Goal: Task Accomplishment & Management: Complete application form

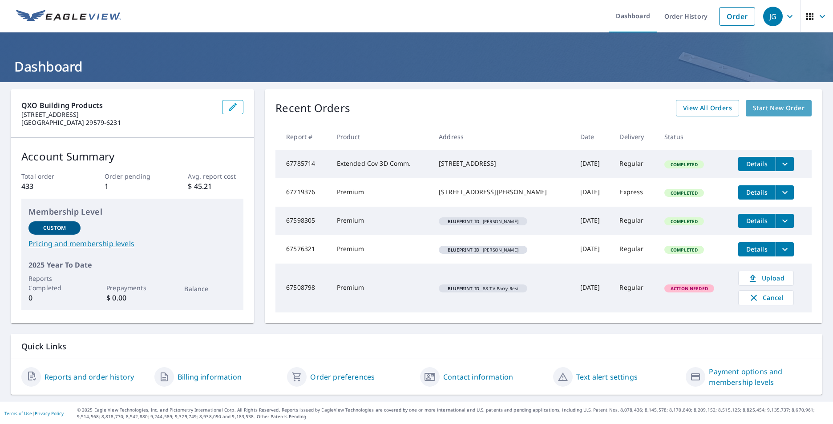
click at [769, 103] on link "Start New Order" at bounding box center [779, 108] width 66 height 16
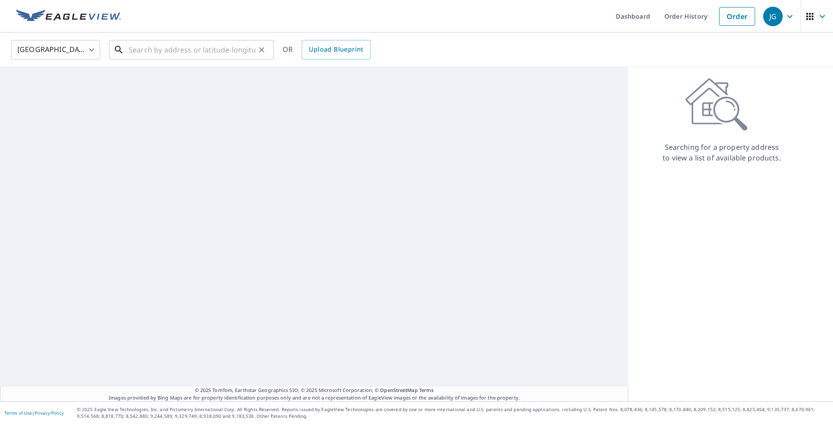
click at [158, 48] on input "text" at bounding box center [192, 49] width 127 height 25
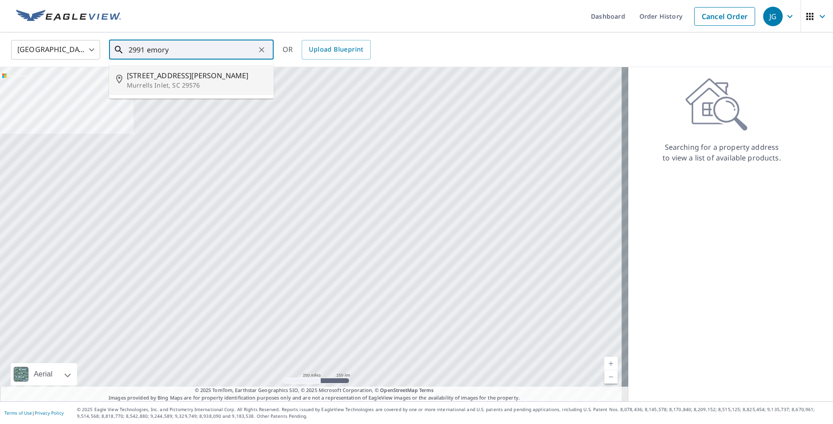
click at [172, 86] on p "Murrells Inlet, SC 29576" at bounding box center [197, 85] width 140 height 9
type input "[STREET_ADDRESS][PERSON_NAME]"
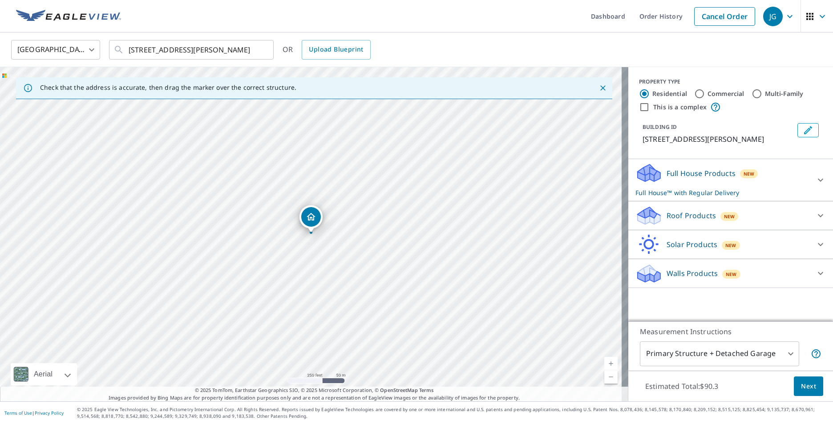
click at [682, 178] on p "Full House Products" at bounding box center [700, 173] width 69 height 11
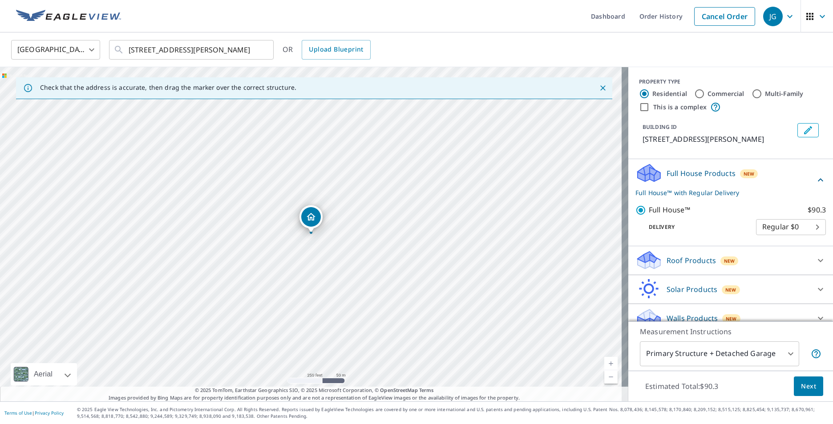
click at [681, 259] on p "Roof Products" at bounding box center [690, 260] width 49 height 11
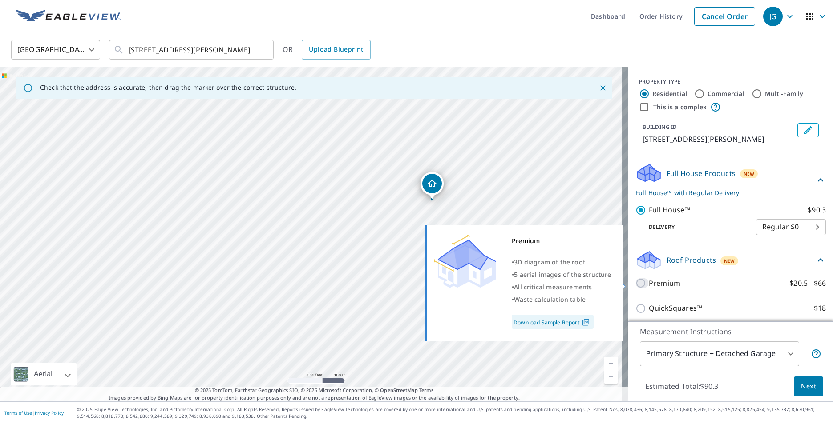
click at [635, 283] on input "Premium $20.5 - $66" at bounding box center [641, 283] width 13 height 11
checkbox input "true"
checkbox input "false"
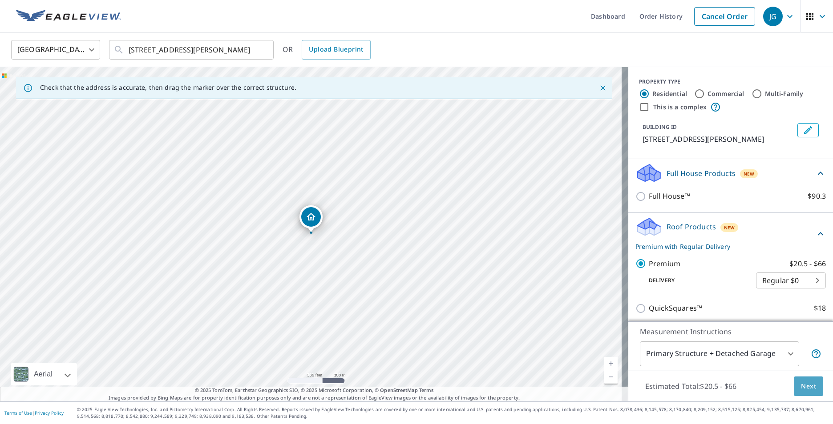
click at [801, 388] on span "Next" at bounding box center [808, 386] width 15 height 11
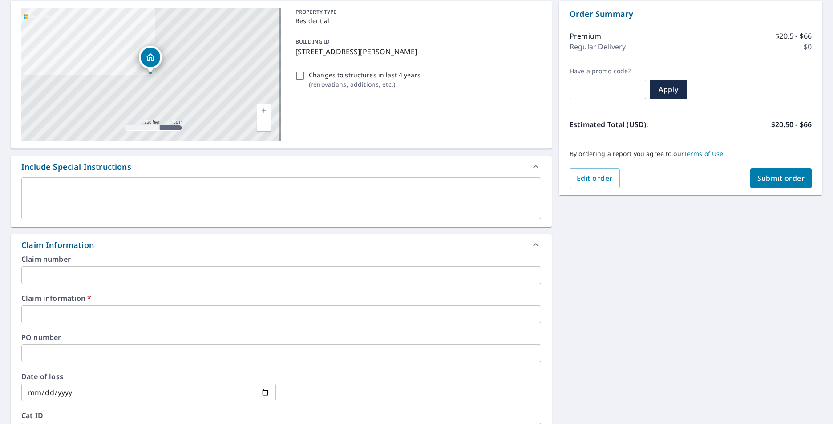
scroll to position [89, 0]
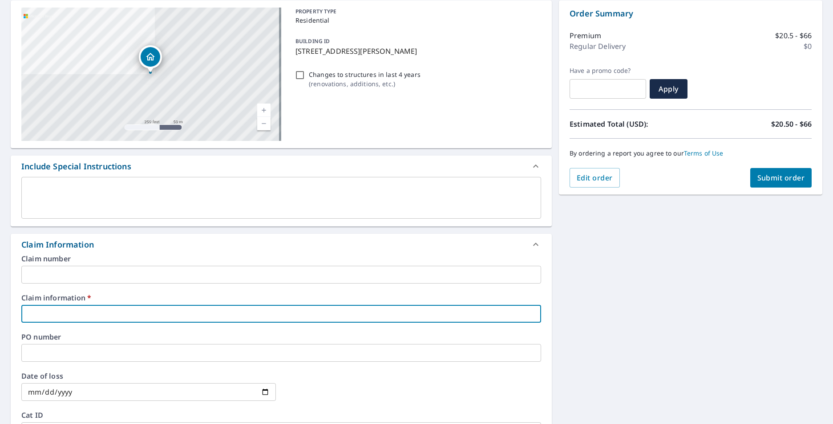
click at [100, 312] on input "text" at bounding box center [281, 314] width 520 height 18
type input "S"
checkbox input "true"
type input "Si"
checkbox input "true"
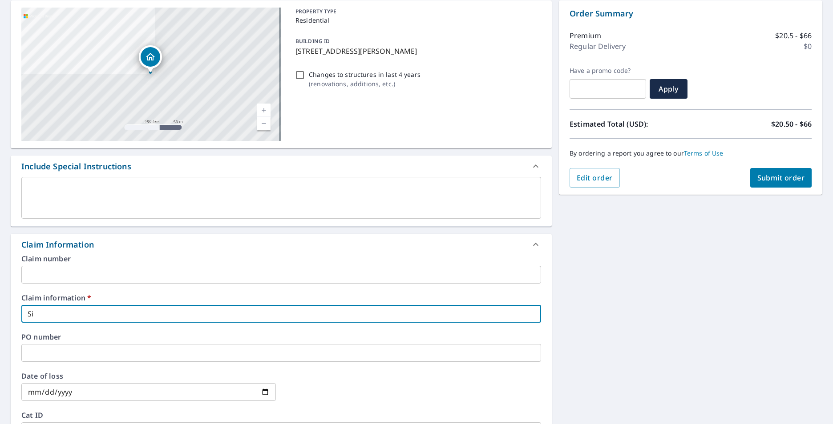
type input "Sim"
checkbox input "true"
type input "Simo"
checkbox input "true"
type input "[PERSON_NAME]"
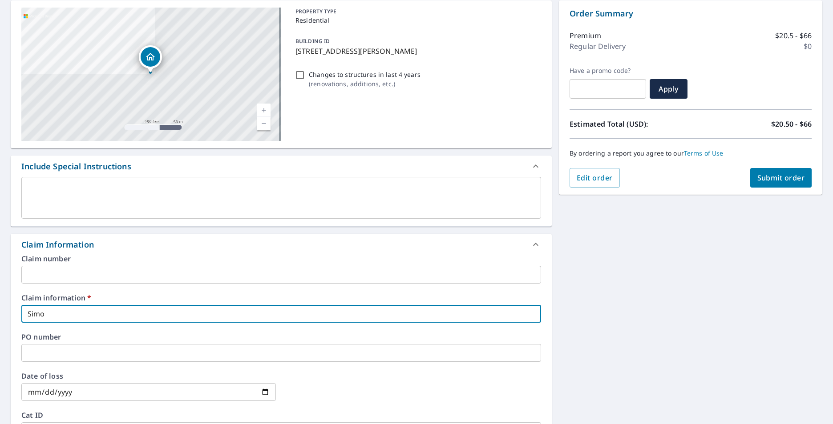
checkbox input "true"
type input "[PERSON_NAME]"
checkbox input "true"
type input "Simon 2"
checkbox input "true"
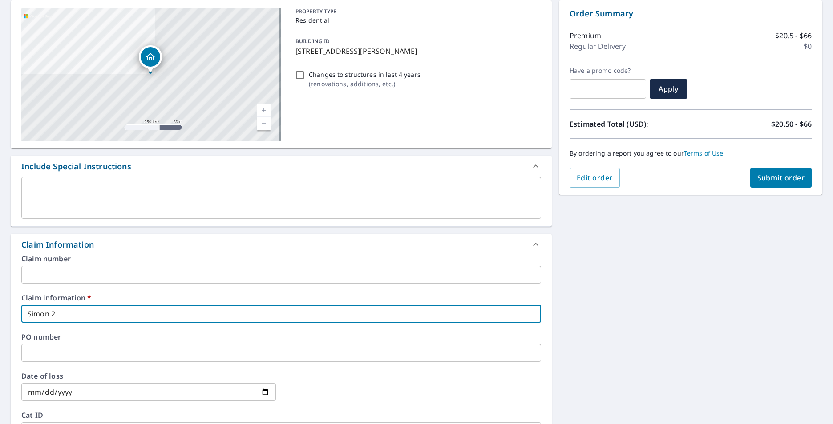
type input "Simon 29"
checkbox input "true"
type input "Simon 299"
checkbox input "true"
type input "Simon 2991"
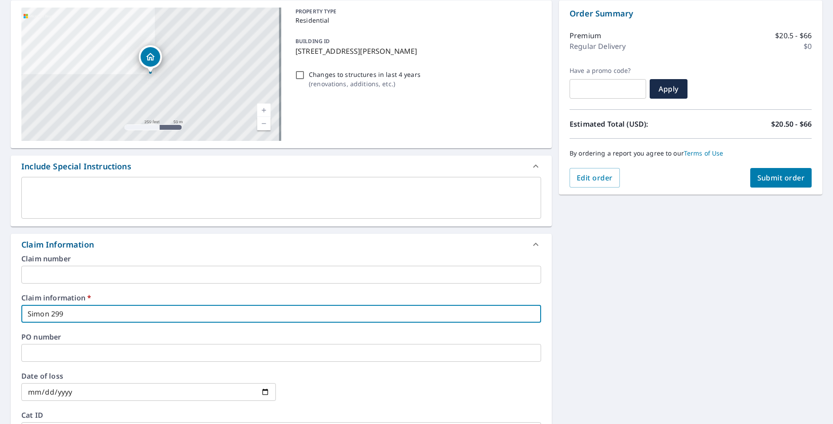
checkbox input "true"
type input "Simon 2991"
checkbox input "true"
type input "Simon 2991 E"
checkbox input "true"
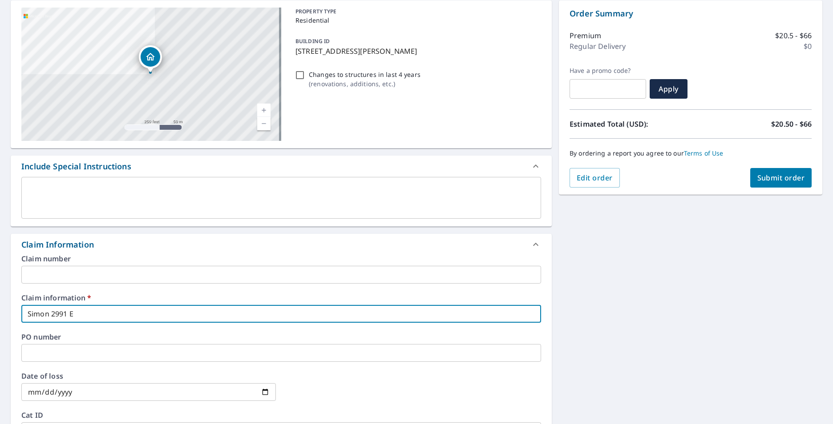
type input "Simon 2991 Em"
checkbox input "true"
type input "Simon 2991 Emo"
checkbox input "true"
type input "Simon 2991 Emor"
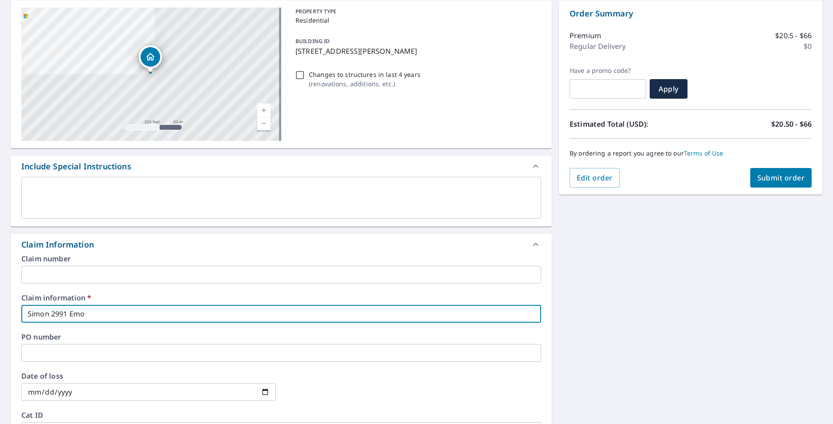
checkbox input "true"
type input "Simon 2991 Emory"
checkbox input "true"
type input "Simon 2991 Emory"
checkbox input "true"
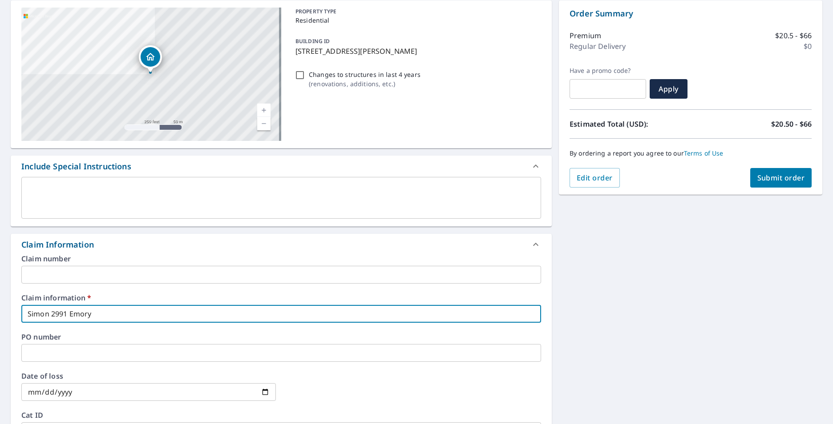
type input "Simon 2991 [PERSON_NAME]"
checkbox input "true"
type input "[PERSON_NAME] 2991 [PERSON_NAME]"
checkbox input "true"
type input "Simon 2991 Emory Tra"
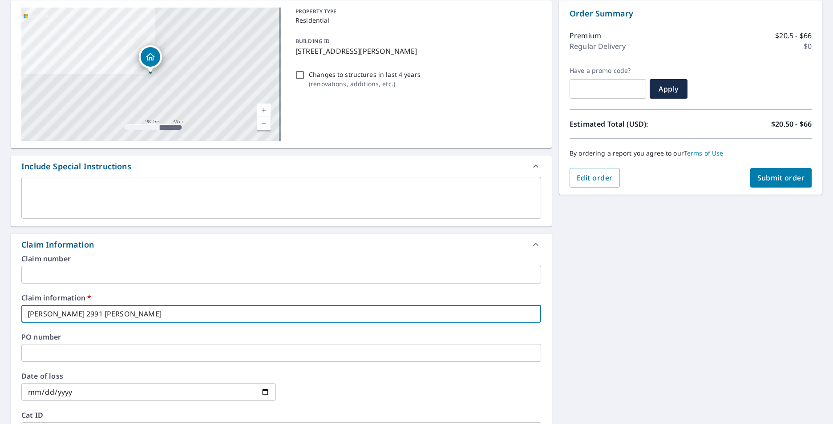
checkbox input "true"
type input "Simon 2991 [PERSON_NAME]"
checkbox input "true"
type input "Simon 2991 Emory Trail"
checkbox input "true"
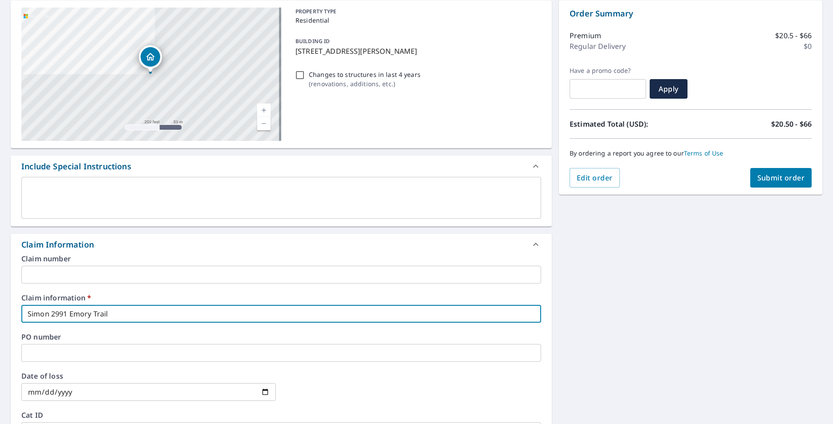
type input "Simon 2991 Emory Trail"
checkbox input "true"
type input "Simon 2991 Emory Trail"
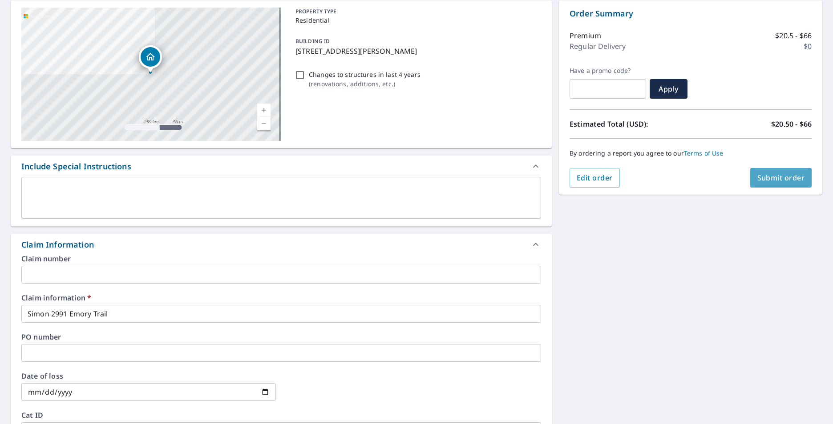
click at [762, 176] on span "Submit order" at bounding box center [781, 178] width 48 height 10
checkbox input "true"
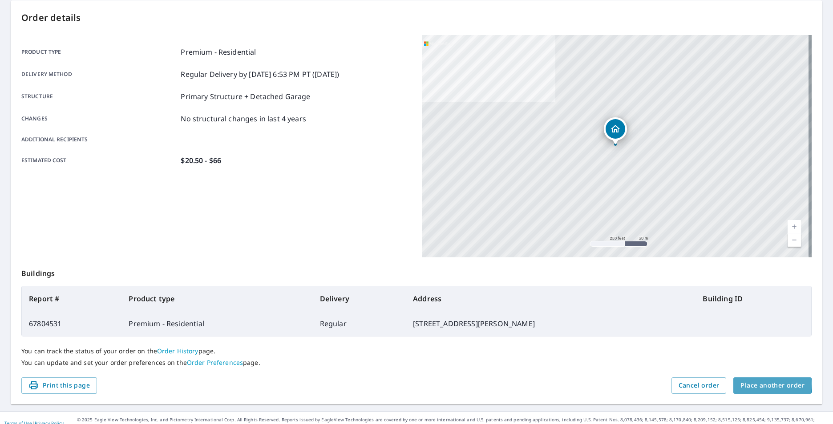
click at [747, 384] on span "Place another order" at bounding box center [772, 385] width 64 height 11
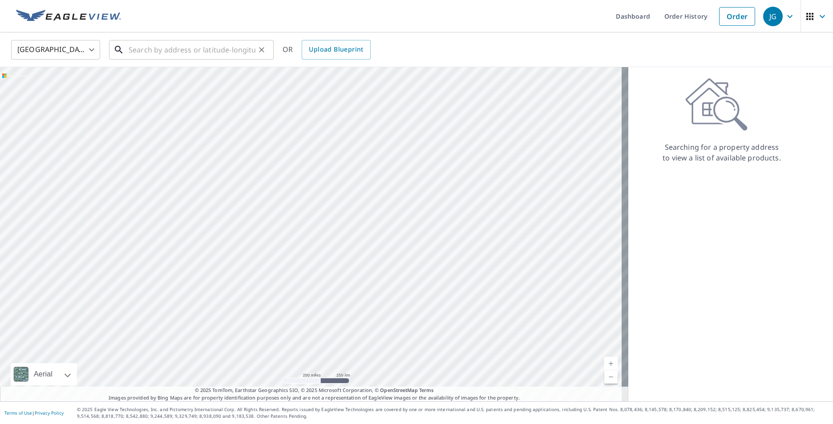
click at [134, 52] on input "text" at bounding box center [192, 49] width 127 height 25
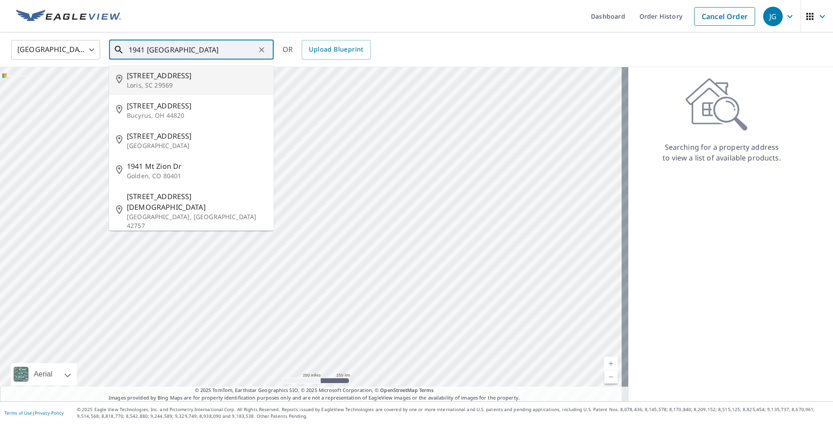
click at [161, 84] on p "Loris, SC 29569" at bounding box center [197, 85] width 140 height 9
type input "[STREET_ADDRESS]"
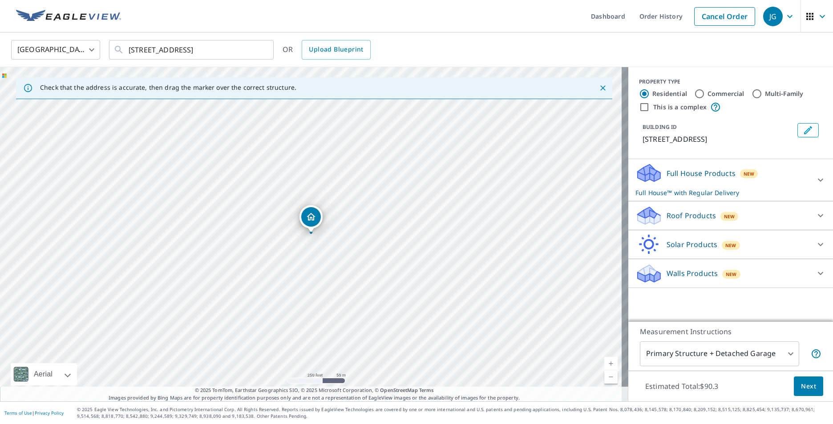
click at [678, 211] on p "Roof Products" at bounding box center [690, 215] width 49 height 11
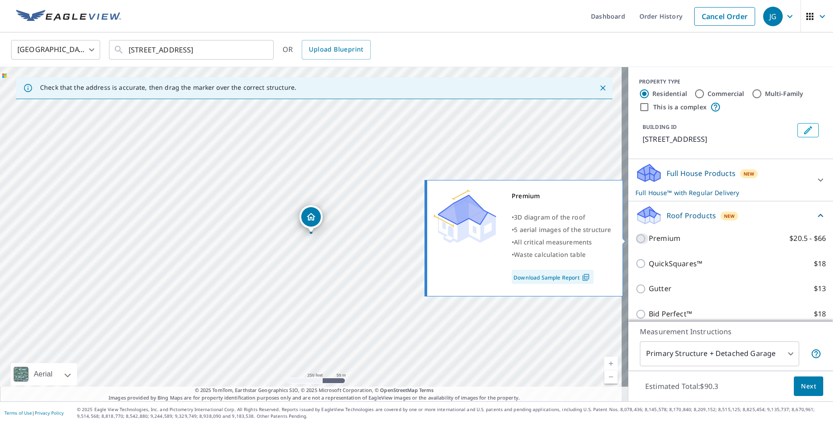
click at [636, 234] on input "Premium $20.5 - $66" at bounding box center [641, 239] width 13 height 11
checkbox input "true"
checkbox input "false"
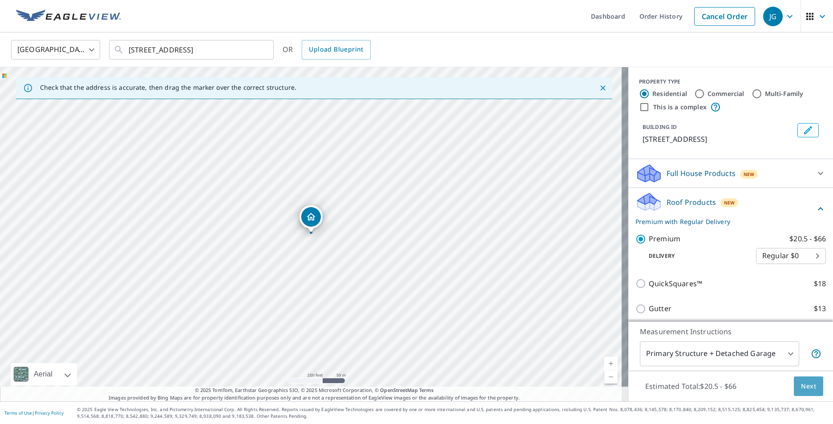
click at [801, 386] on span "Next" at bounding box center [808, 386] width 15 height 11
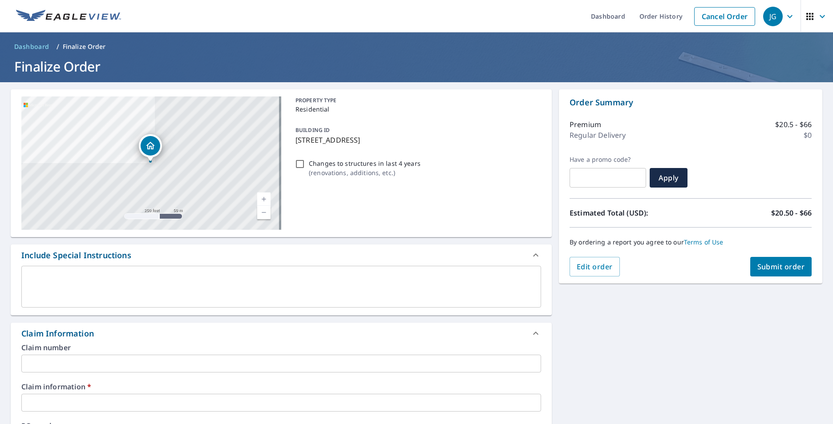
click at [780, 271] on span "Submit order" at bounding box center [781, 267] width 48 height 10
click at [784, 264] on span "Submit order" at bounding box center [781, 267] width 48 height 10
checkbox input "true"
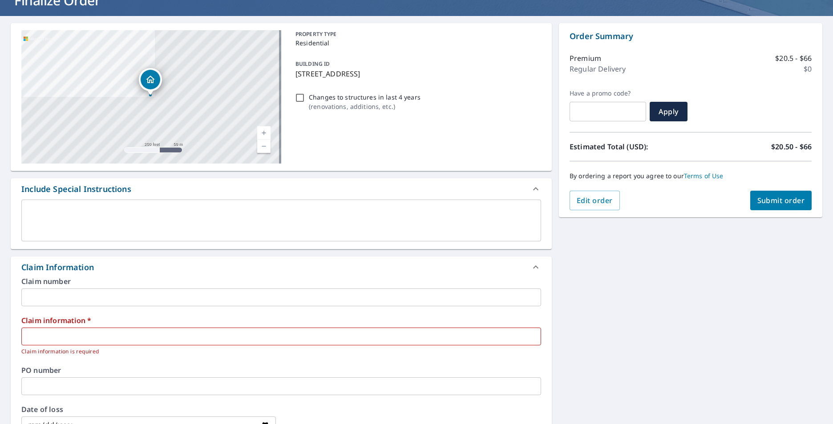
scroll to position [222, 0]
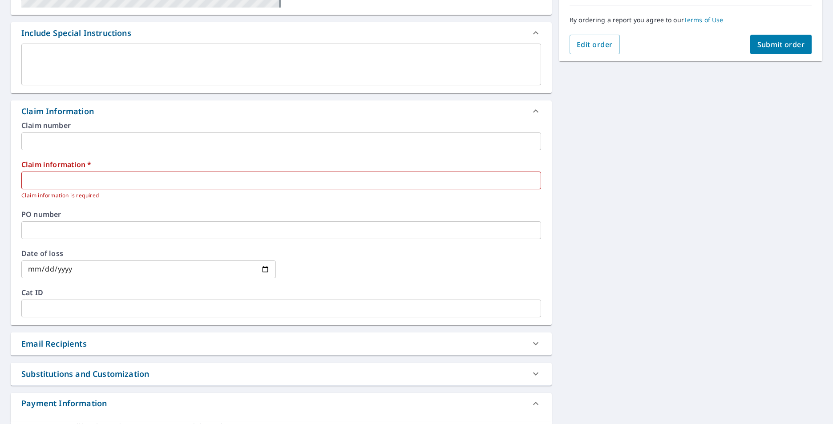
click at [74, 180] on input "text" at bounding box center [281, 181] width 520 height 18
type input "M"
checkbox input "true"
type input "MB"
checkbox input "true"
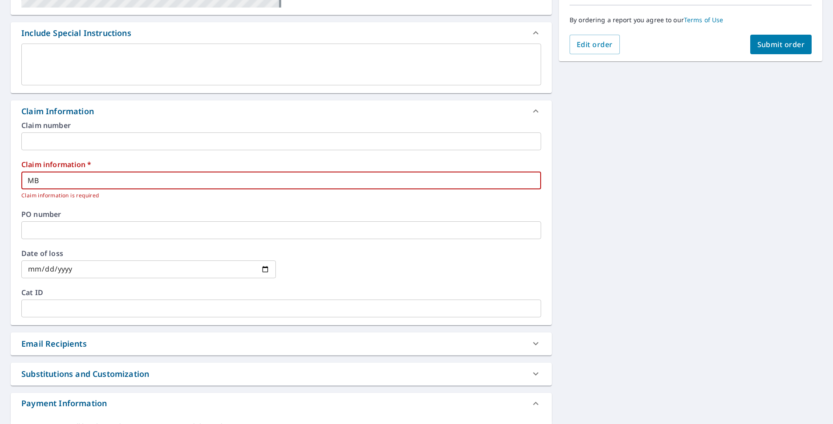
type input "MB"
checkbox input "true"
type input "MB S"
checkbox input "true"
type input "MB So"
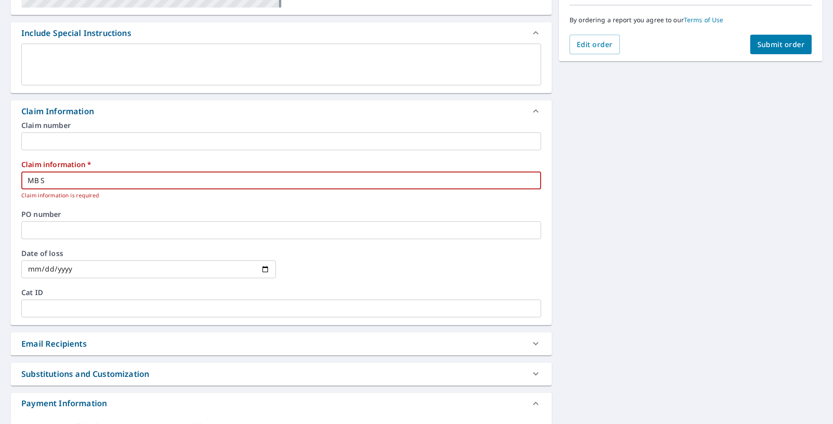
checkbox input "true"
type input "MB Sol"
checkbox input "true"
type input "MB Sola"
checkbox input "true"
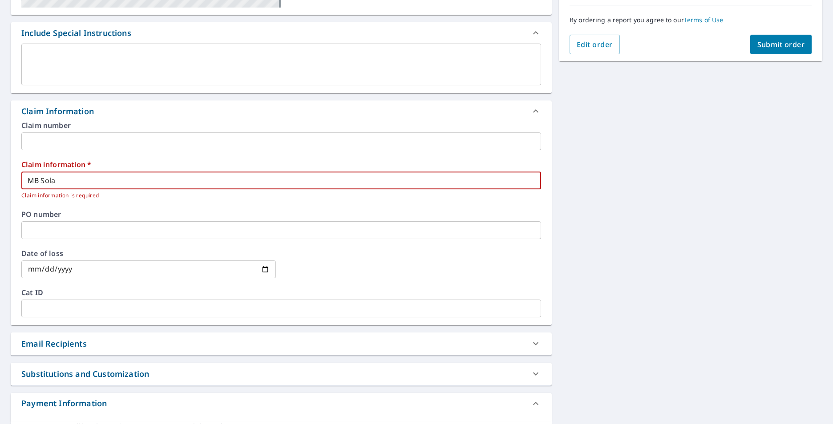
type input "MB Solar"
checkbox input "true"
type input "MB Solar"
checkbox input "true"
type input "MB Solar 1"
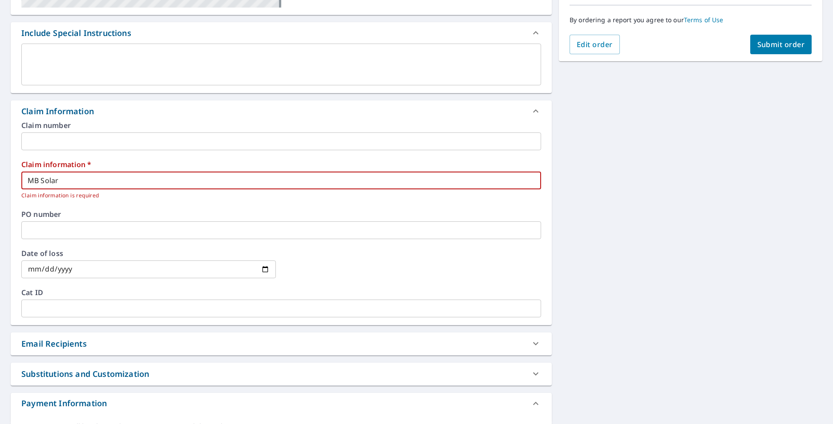
checkbox input "true"
type input "MB Solar 19"
checkbox input "true"
type input "MB Solar 194"
checkbox input "true"
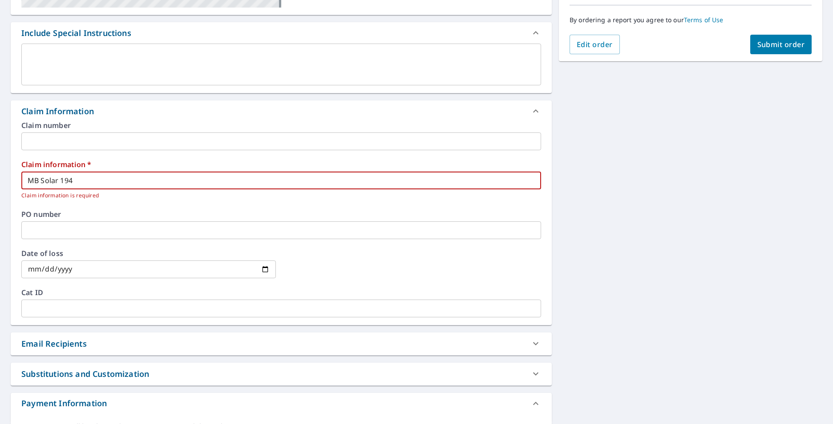
type input "MB Solar 1941"
checkbox input "true"
type input "MB Solar 1941"
checkbox input "true"
type input "MB Solar 1941 M"
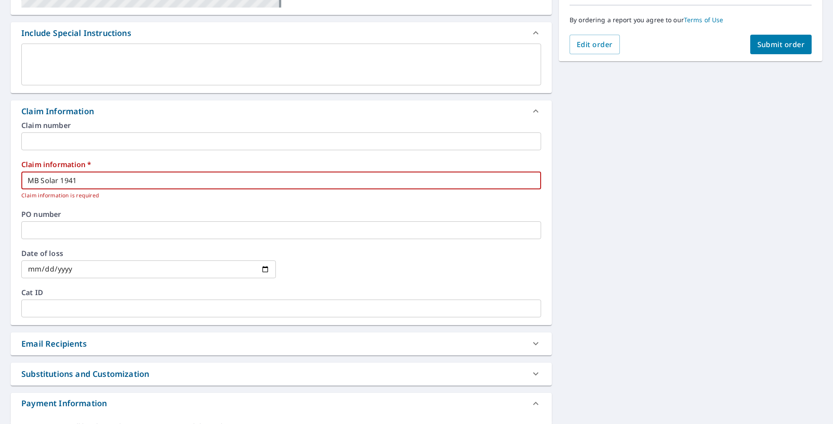
checkbox input "true"
type input "MB Solar 1941 Mt"
checkbox input "true"
type input "MB Solar 1941 Mt"
checkbox input "true"
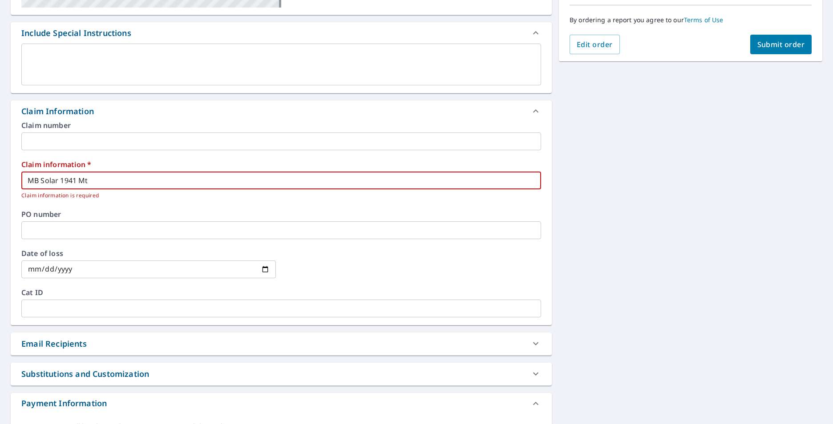
type input "MB Solar 1941 Mt Z"
checkbox input "true"
type input "MB Solar 1941 Mt Zi"
checkbox input "true"
type input "MB Solar 1941 Mt Zio"
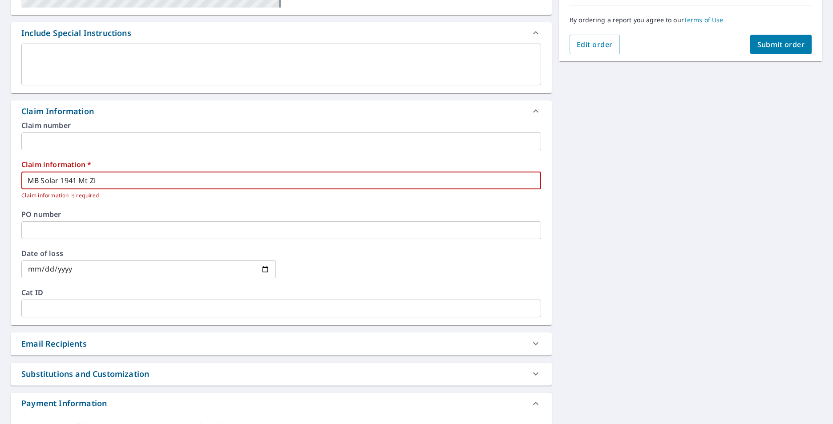
checkbox input "true"
type input "MB Solar 1941 [GEOGRAPHIC_DATA]"
checkbox input "true"
type input "MB Solar 1941 [GEOGRAPHIC_DATA]"
checkbox input "true"
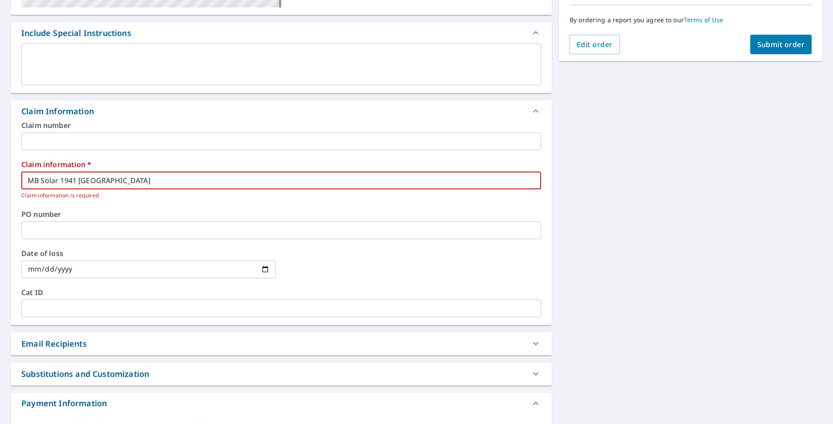
type input "MB Solar 1941 [GEOGRAPHIC_DATA]"
checkbox input "true"
type input "MB Solar 1941 [GEOGRAPHIC_DATA]"
checkbox input "true"
type input "MB Solar 1941 [GEOGRAPHIC_DATA]"
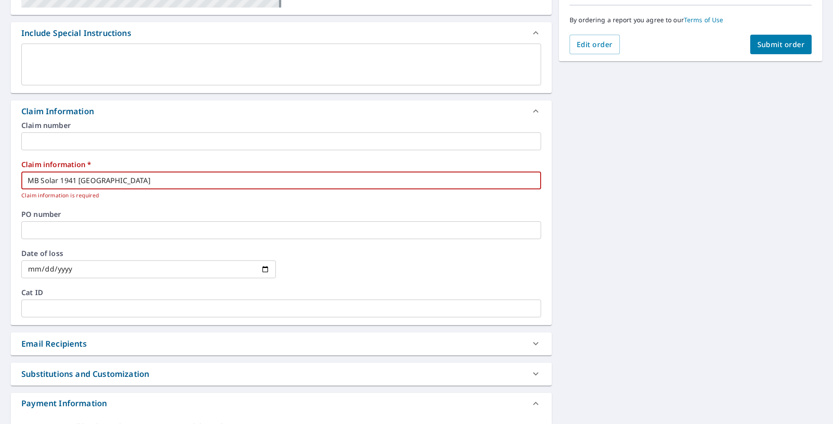
checkbox input "true"
type input "MB Solar [STREET_ADDRESS]"
checkbox input "true"
type input "MB Solar [STREET_ADDRESS]"
checkbox input "true"
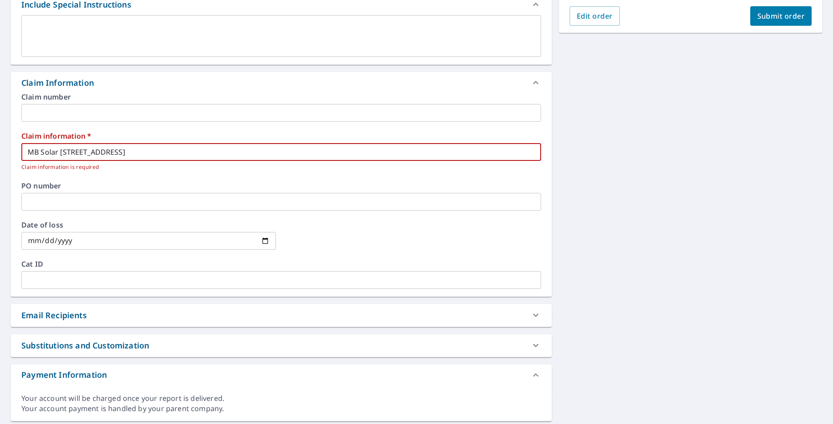
scroll to position [278, 0]
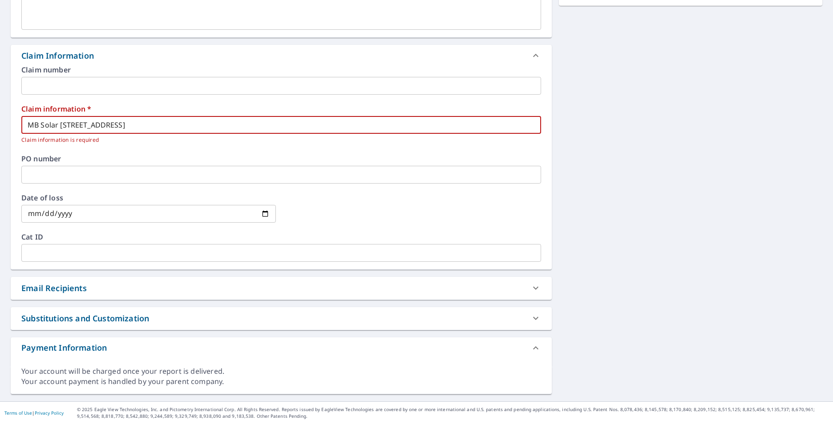
type input "MB Solar [STREET_ADDRESS]"
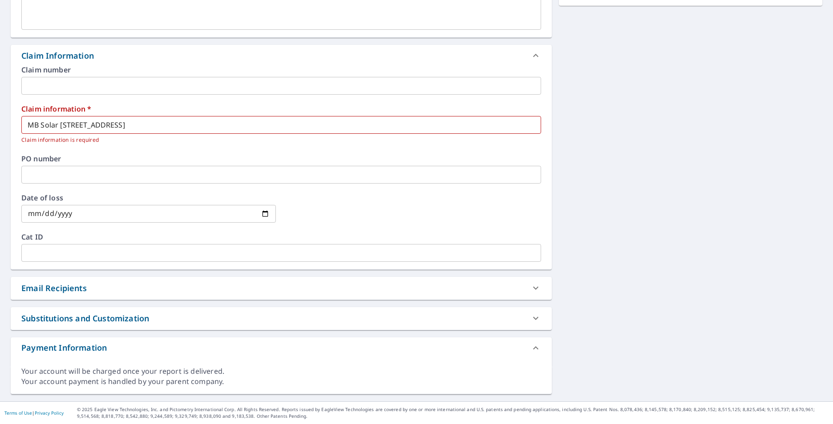
click at [109, 282] on div "Email Recipients" at bounding box center [273, 288] width 504 height 12
checkbox input "true"
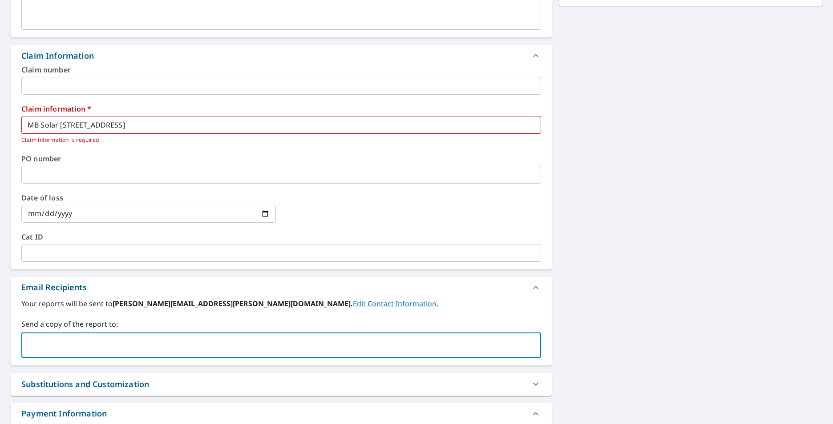
click at [82, 338] on input "text" at bounding box center [274, 345] width 498 height 17
drag, startPoint x: 73, startPoint y: 338, endPoint x: 28, endPoint y: 342, distance: 46.0
click at [28, 342] on input "be" at bounding box center [274, 345] width 498 height 17
type input "myrtle"
checkbox input "true"
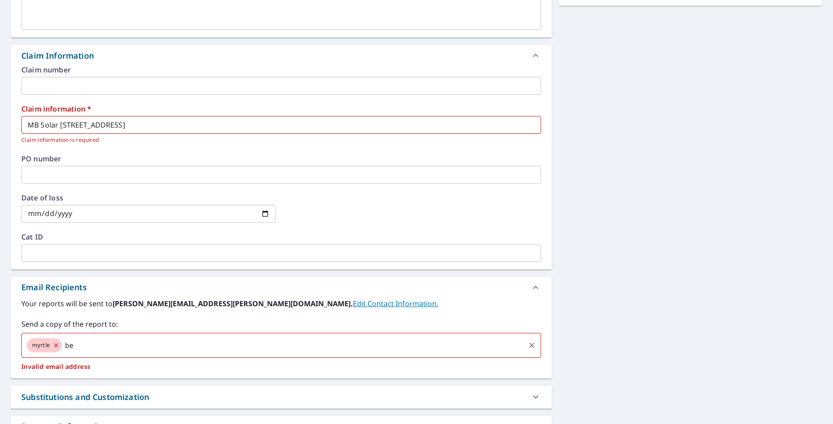
type input "b"
checkbox input "true"
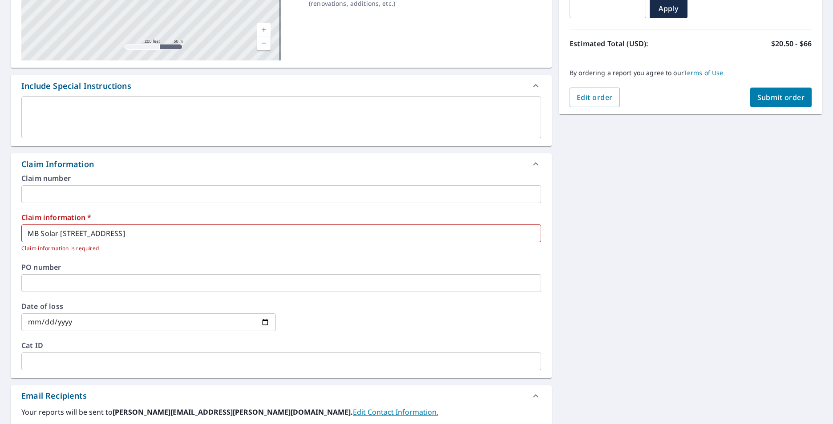
scroll to position [0, 0]
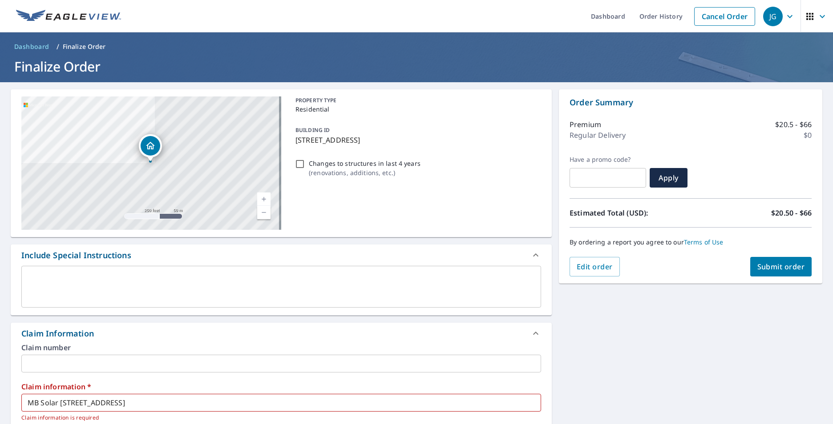
type input "[EMAIL_ADDRESS][DOMAIN_NAME]"
click at [778, 266] on span "Submit order" at bounding box center [781, 267] width 48 height 10
checkbox input "true"
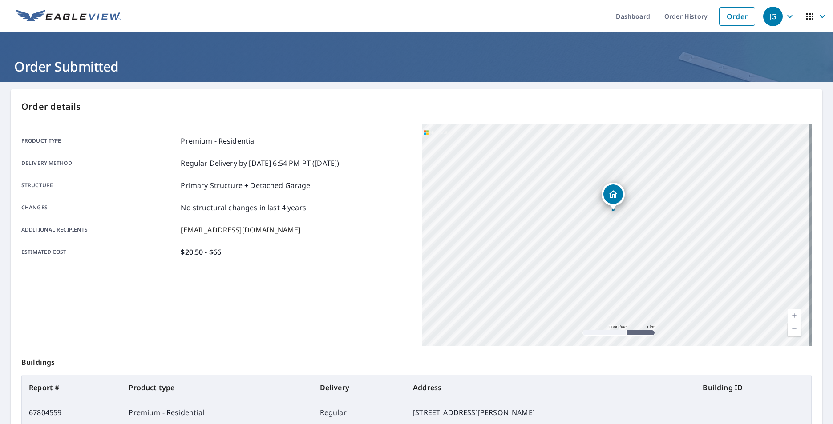
scroll to position [99, 0]
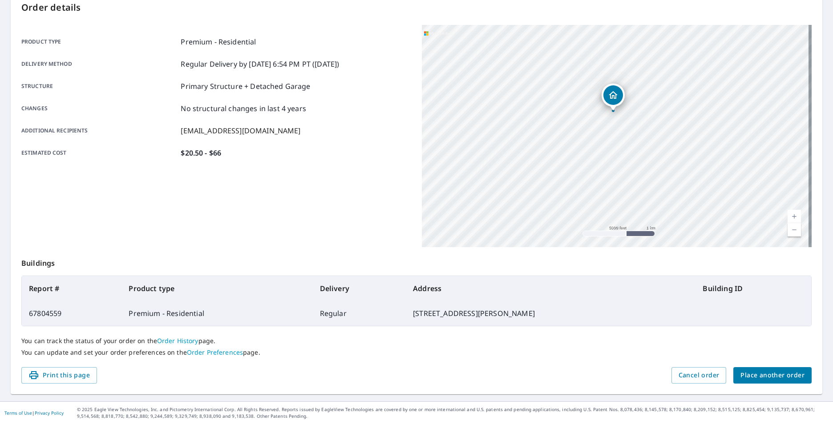
click at [645, 314] on td "[STREET_ADDRESS][PERSON_NAME]" at bounding box center [551, 313] width 290 height 25
click at [764, 371] on span "Place another order" at bounding box center [772, 375] width 64 height 11
